Goal: Check status: Check status

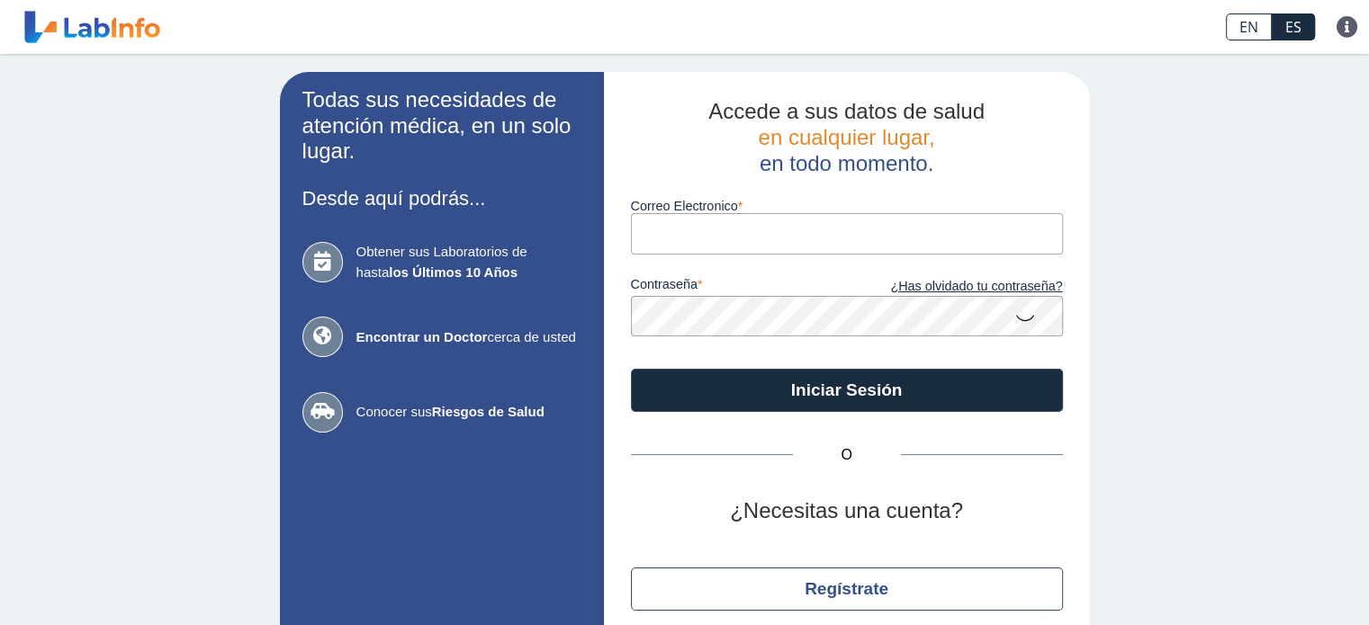
drag, startPoint x: 0, startPoint y: 0, endPoint x: 679, endPoint y: 233, distance: 717.4
click at [679, 233] on input "Correo Electronico" at bounding box center [847, 233] width 432 height 40
click at [702, 245] on input "Correo Electronico" at bounding box center [847, 233] width 432 height 40
type input "[EMAIL_ADDRESS][DOMAIN_NAME]"
click at [631, 369] on button "Iniciar Sesión" at bounding box center [847, 390] width 432 height 43
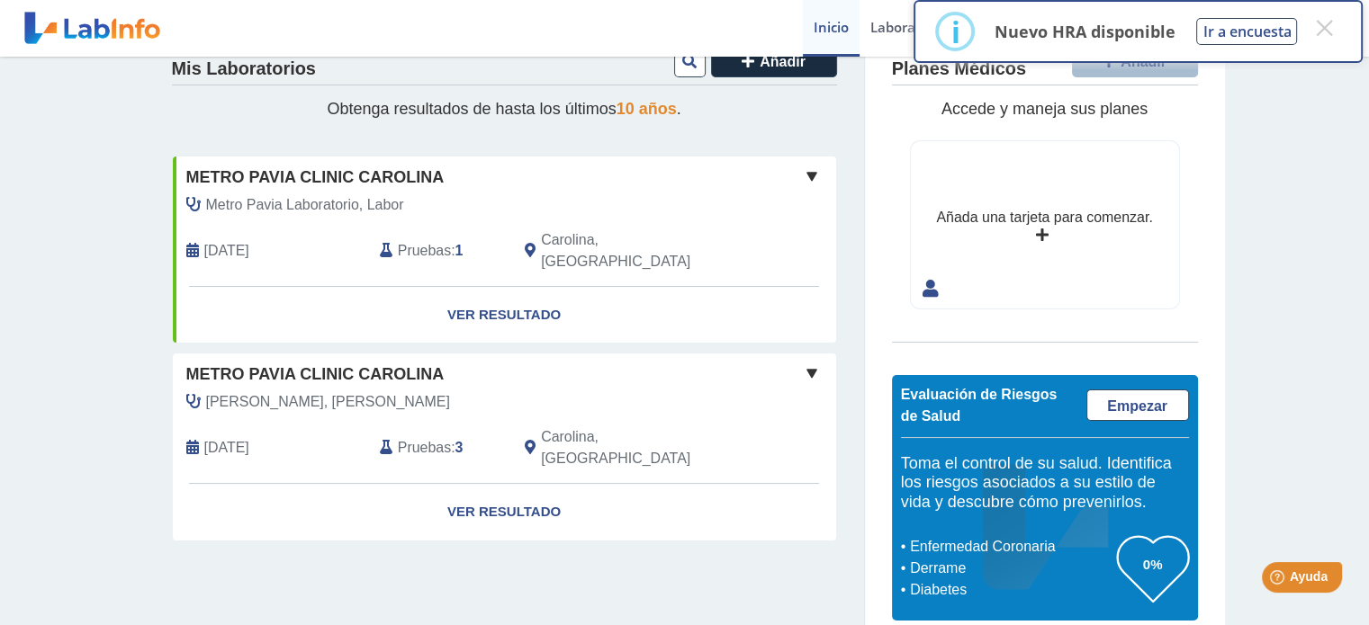
scroll to position [61, 0]
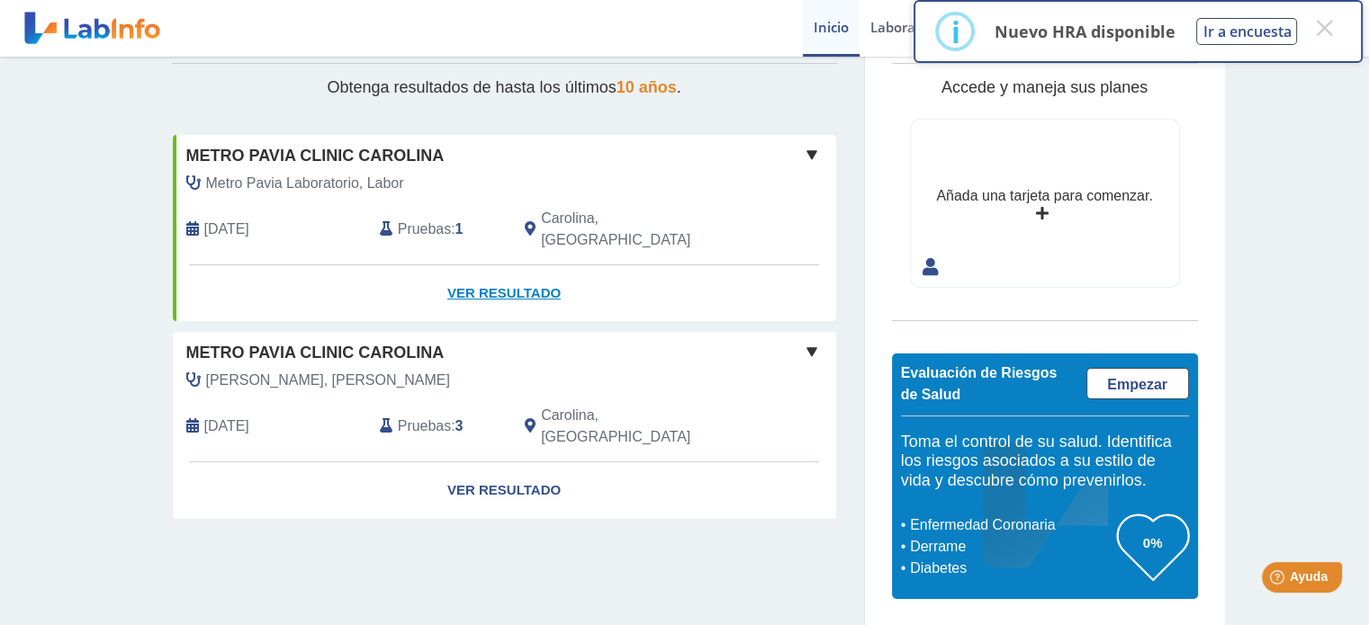
click at [479, 265] on link "Ver Resultado" at bounding box center [504, 293] width 663 height 57
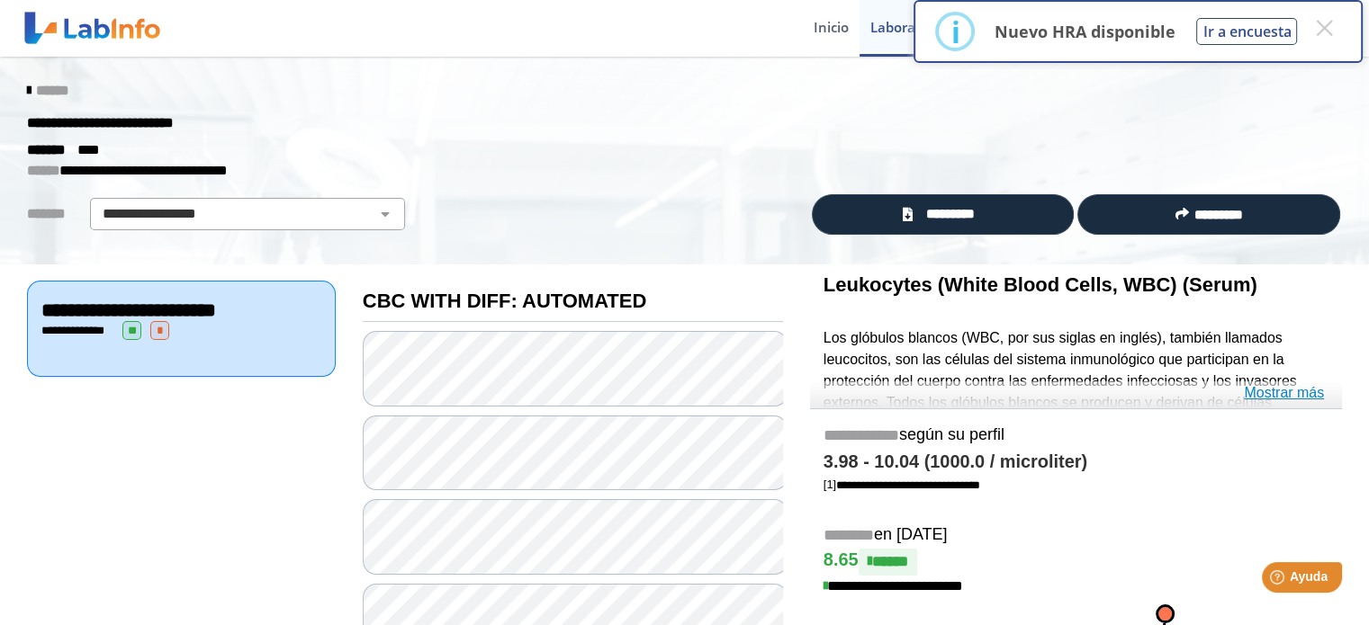
click at [1281, 391] on link "Mostrar más" at bounding box center [1284, 393] width 80 height 22
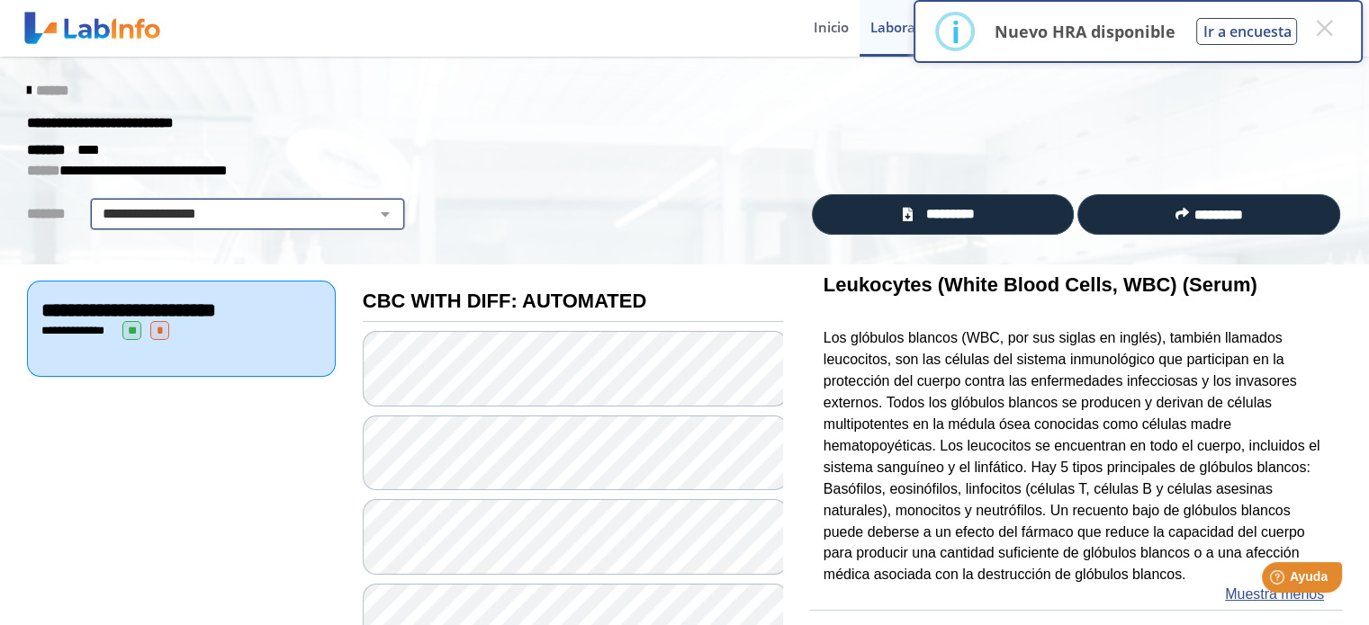
click at [184, 219] on select "**********" at bounding box center [247, 214] width 304 height 22
